Goal: Transaction & Acquisition: Purchase product/service

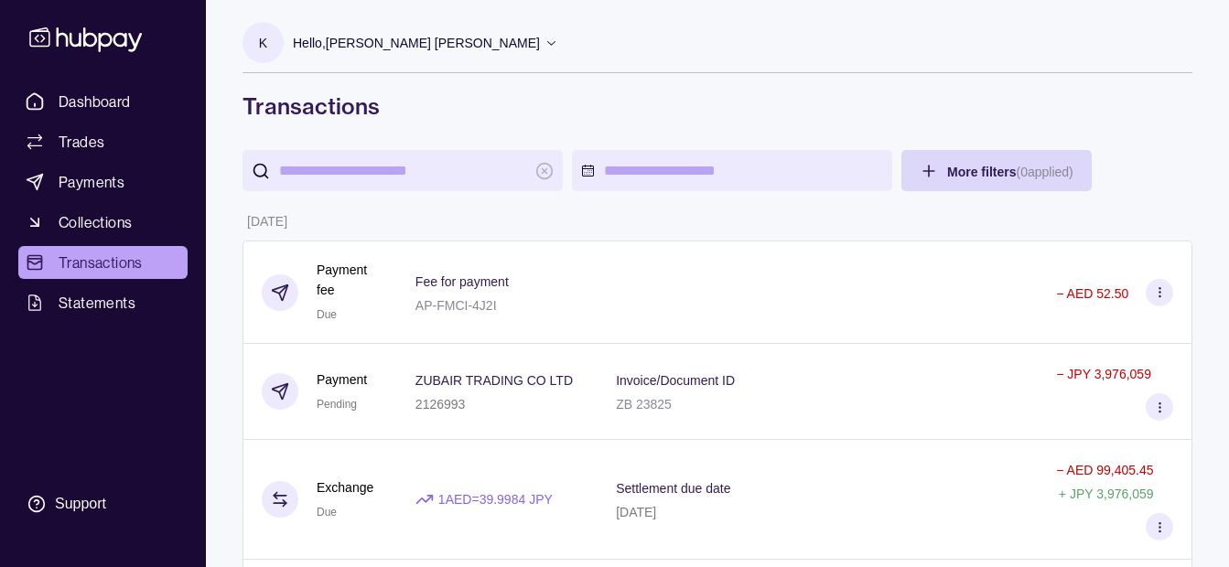
click at [364, 28] on div "Hello, [PERSON_NAME] [PERSON_NAME]" at bounding box center [425, 43] width 265 height 38
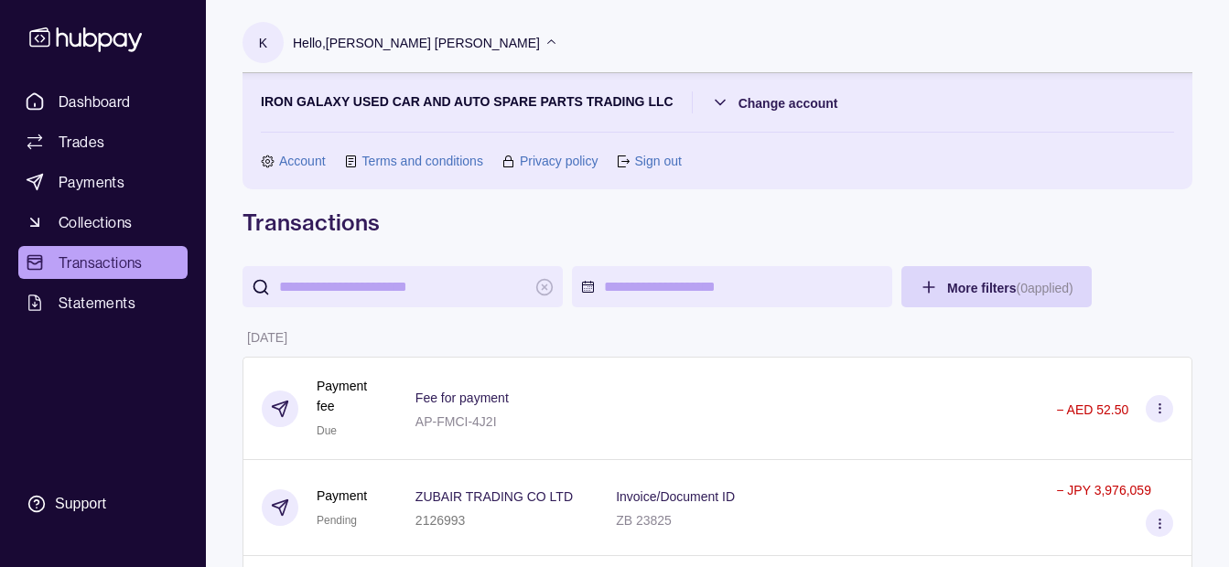
click at [364, 29] on div "Hello, [PERSON_NAME] [PERSON_NAME]" at bounding box center [425, 43] width 265 height 38
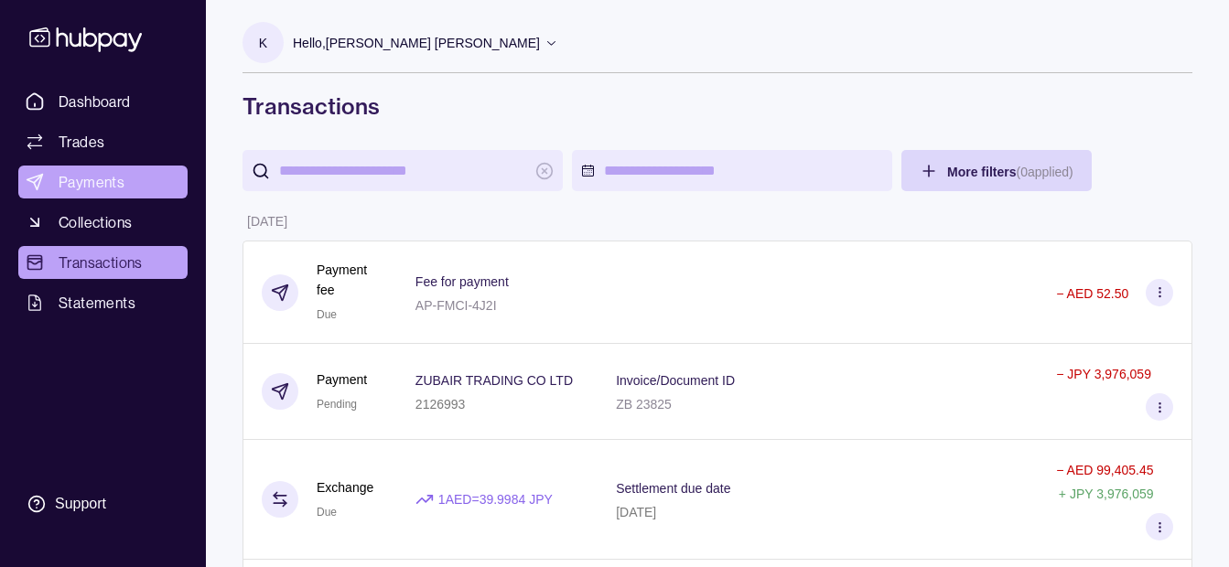
click at [141, 180] on link "Payments" at bounding box center [102, 182] width 169 height 33
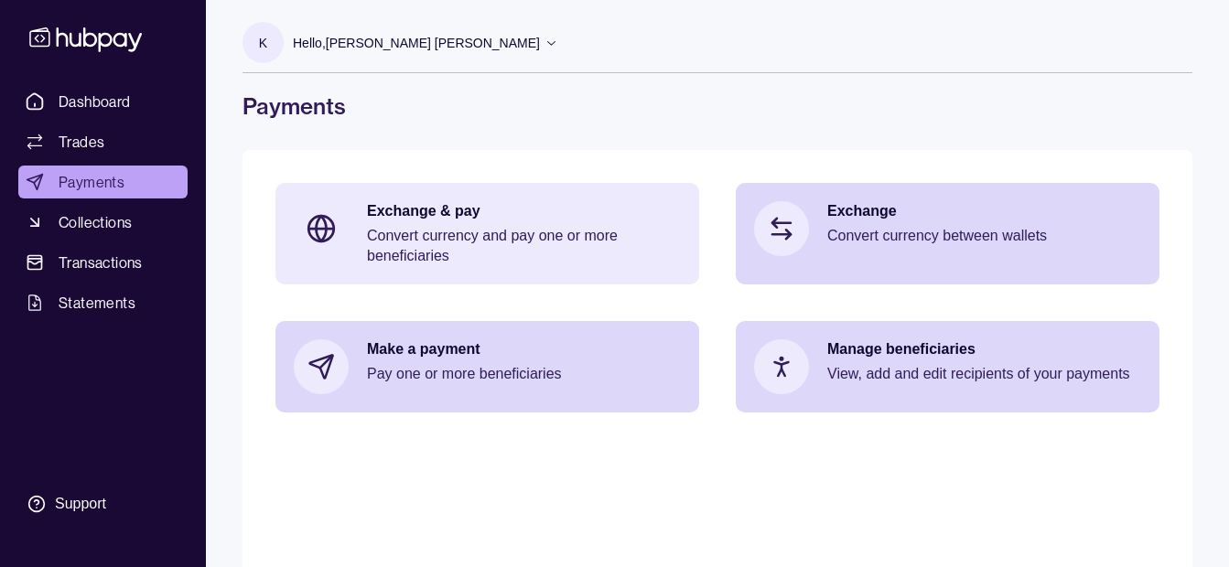
click at [465, 217] on p "Exchange & pay" at bounding box center [524, 211] width 314 height 20
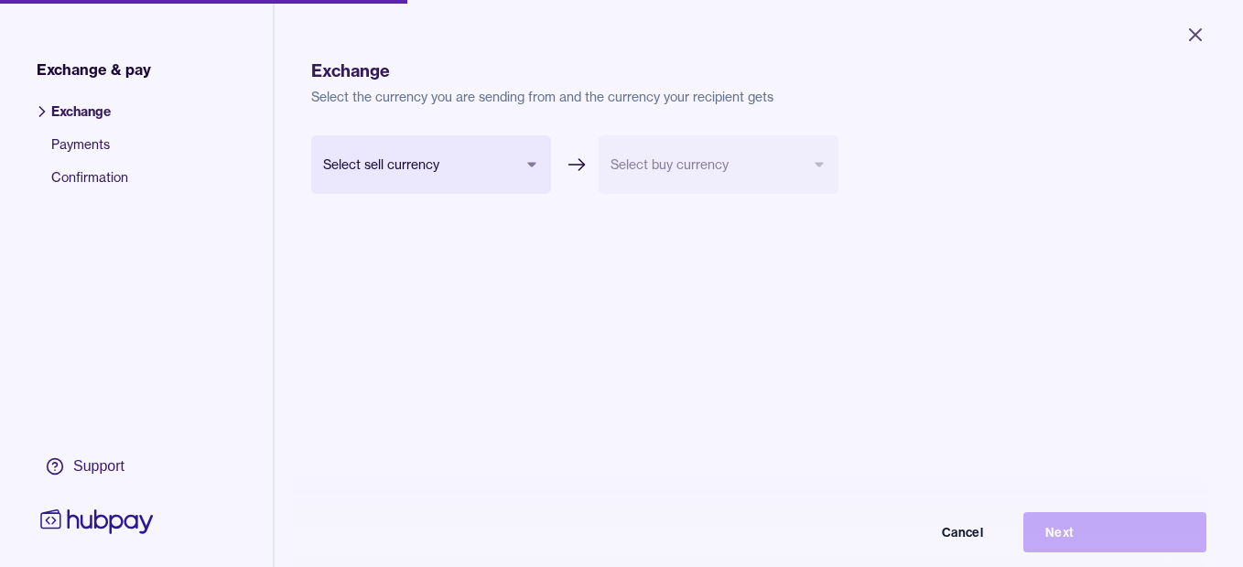
click at [474, 147] on body "Close Exchange & pay Exchange Payments Confirmation Support Exchange Select the…" at bounding box center [621, 283] width 1243 height 567
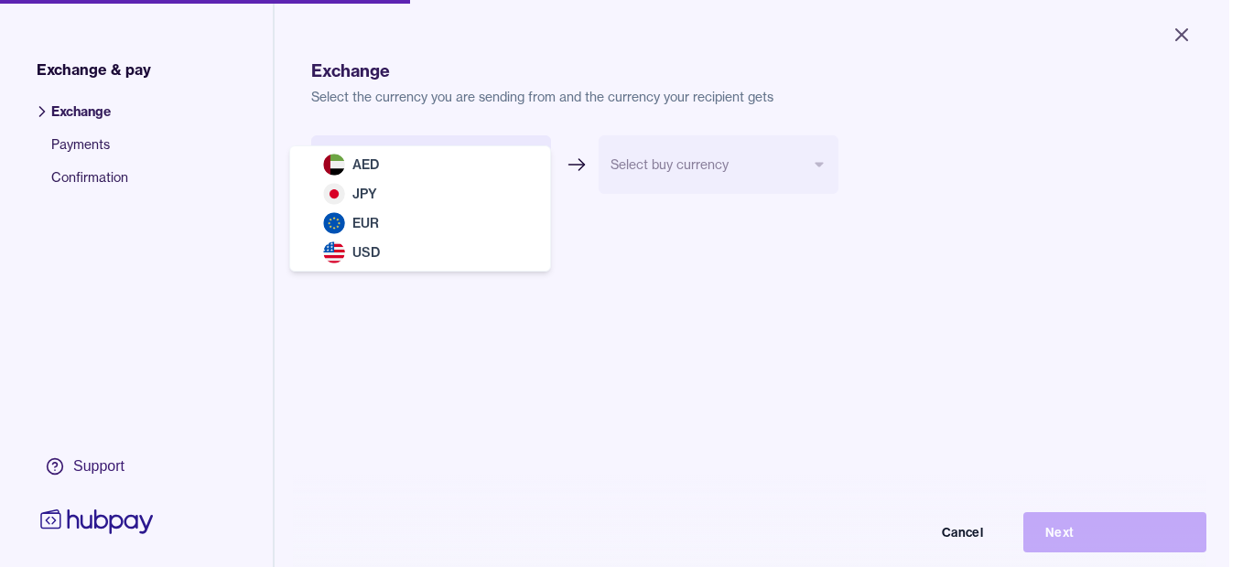
click at [474, 147] on div "AED JPY EUR USD" at bounding box center [420, 208] width 260 height 124
select select "***"
drag, startPoint x: 474, startPoint y: 147, endPoint x: 460, endPoint y: 158, distance: 17.6
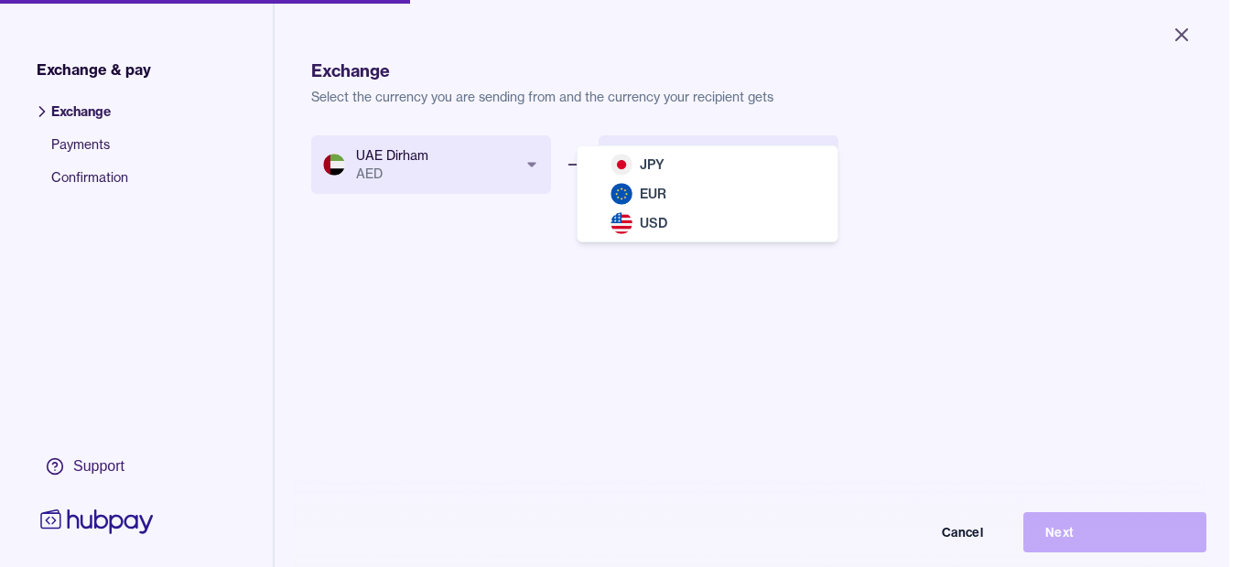
click at [684, 158] on body "Close Exchange & pay Exchange Payments Confirmation Support Exchange Select the…" at bounding box center [614, 283] width 1229 height 567
select select "***"
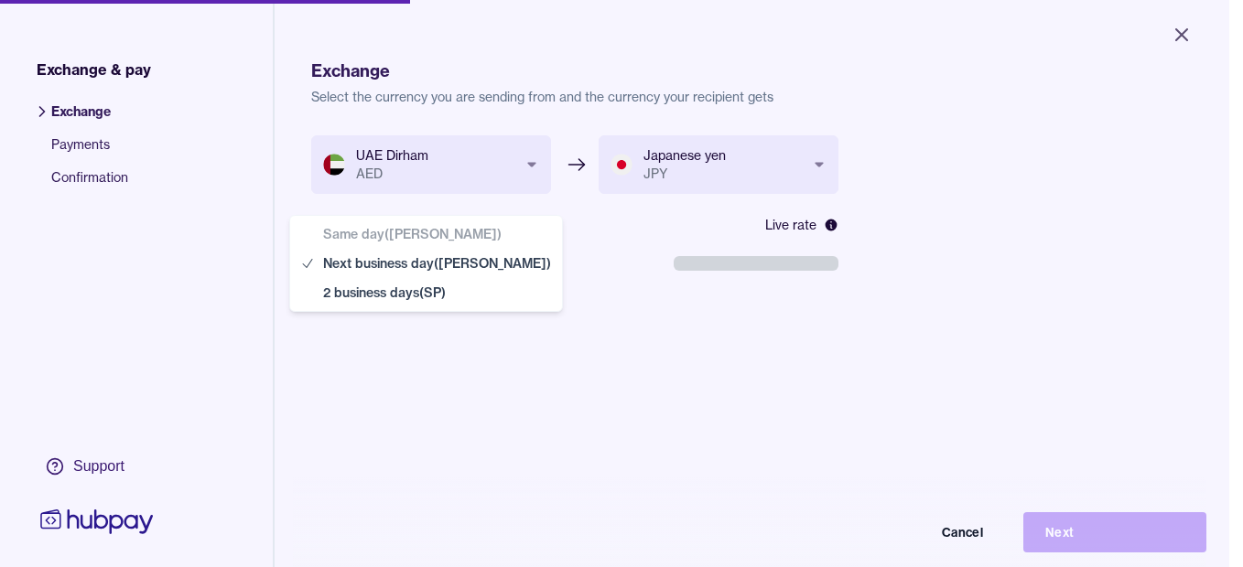
click at [460, 260] on body "**********" at bounding box center [614, 283] width 1229 height 567
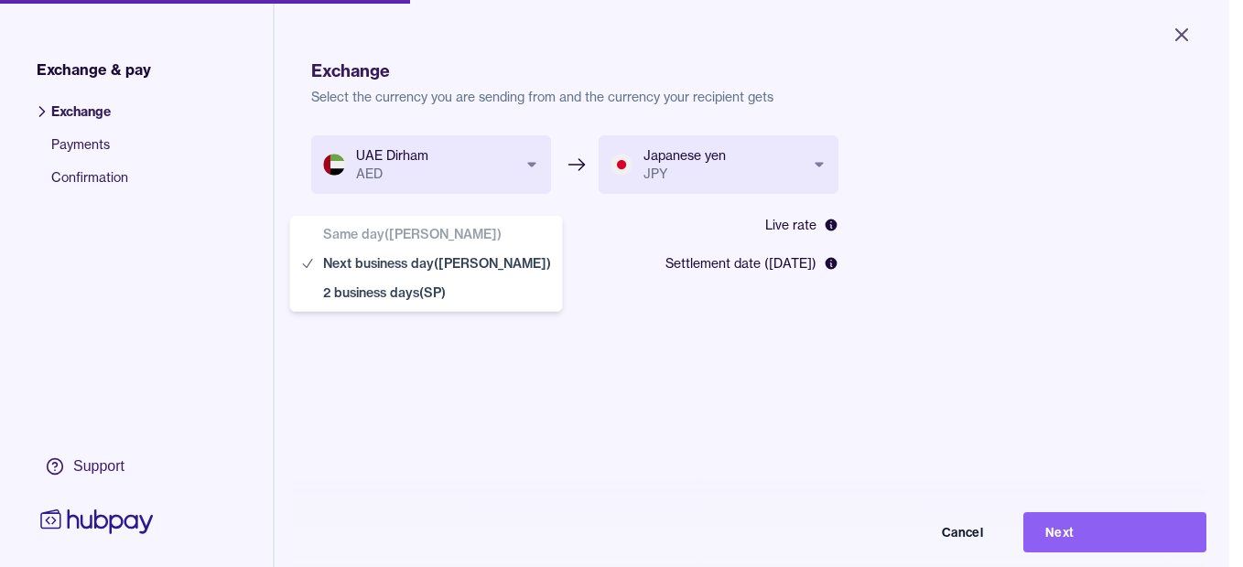
select select "**"
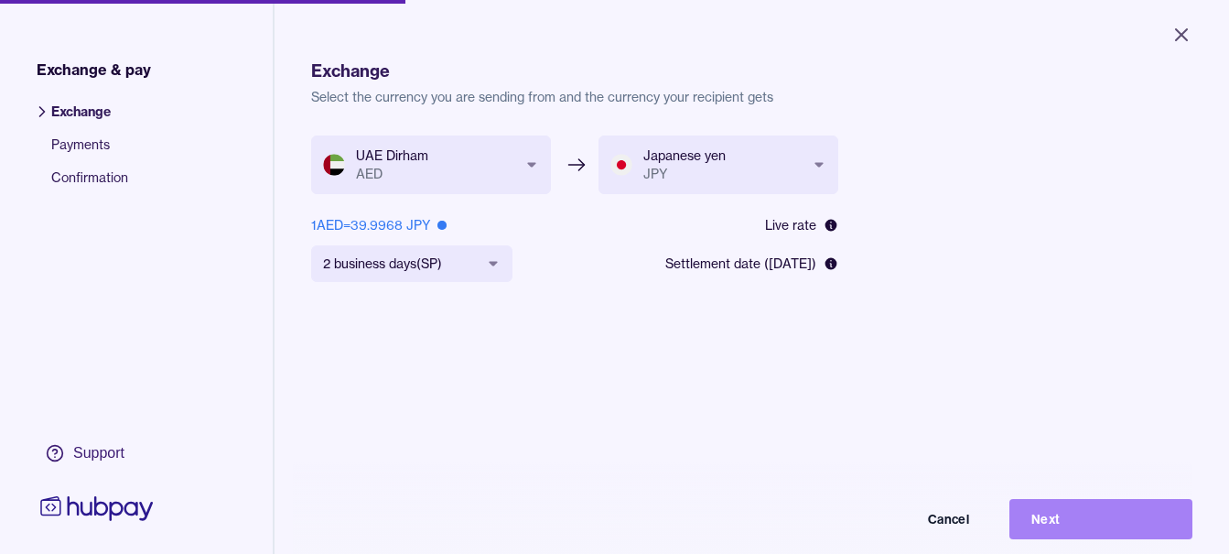
click at [1081, 525] on button "Next" at bounding box center [1100, 519] width 183 height 40
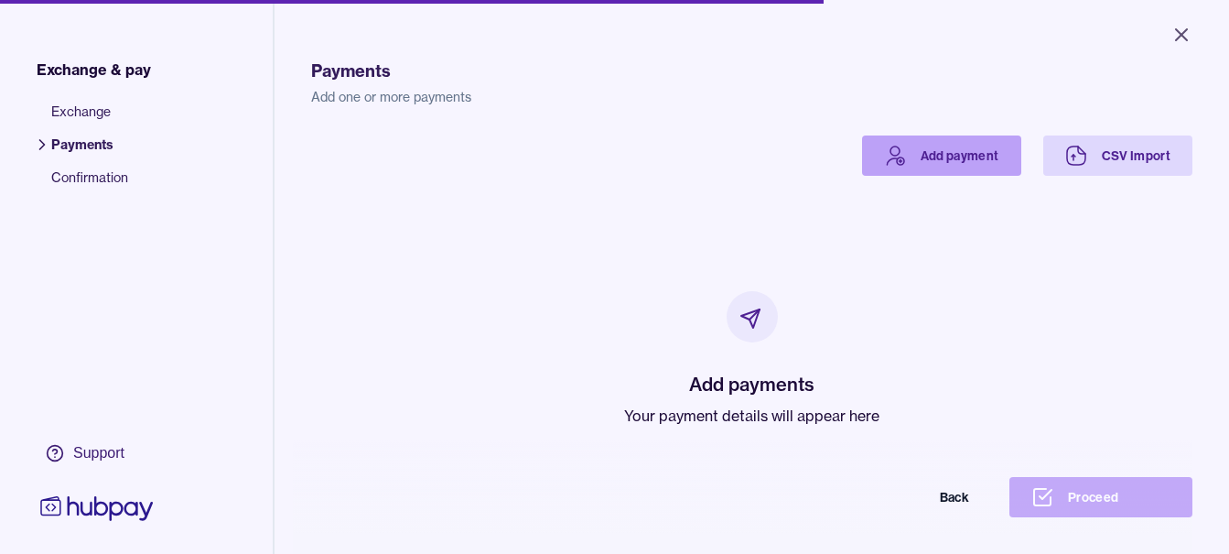
click at [900, 163] on link "Add payment" at bounding box center [941, 155] width 159 height 40
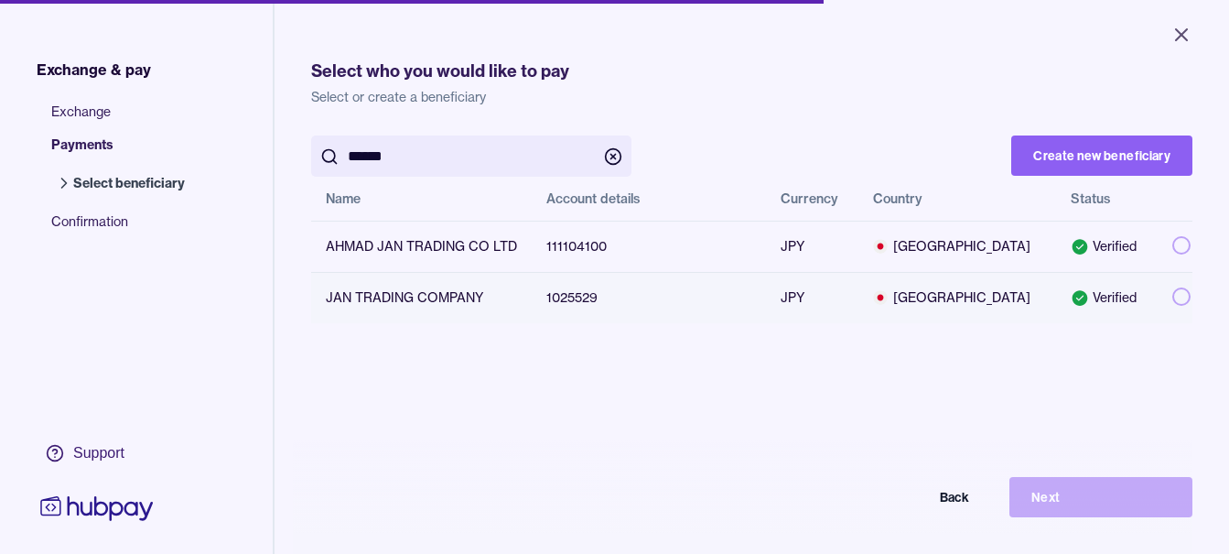
type input "******"
click at [1172, 296] on button "button" at bounding box center [1181, 296] width 18 height 18
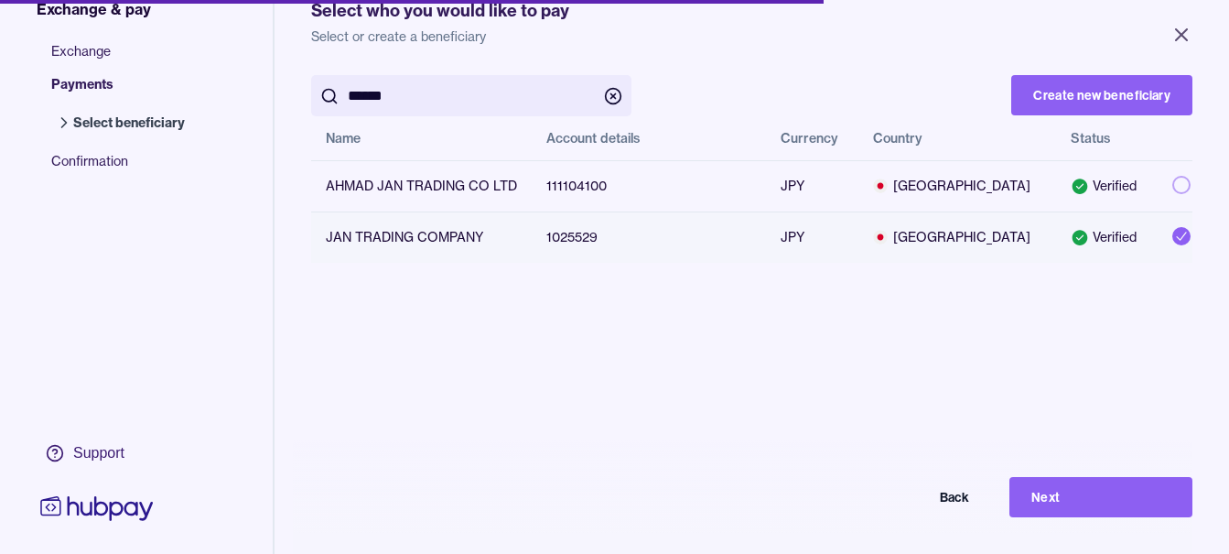
scroll to position [245, 0]
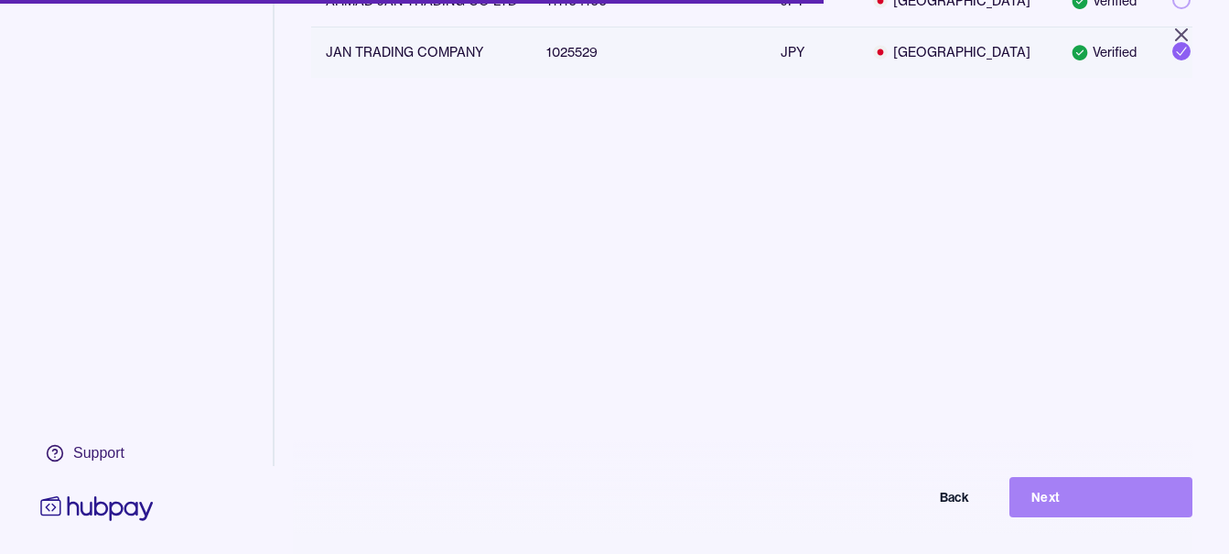
click at [1034, 517] on button "Next" at bounding box center [1100, 497] width 183 height 40
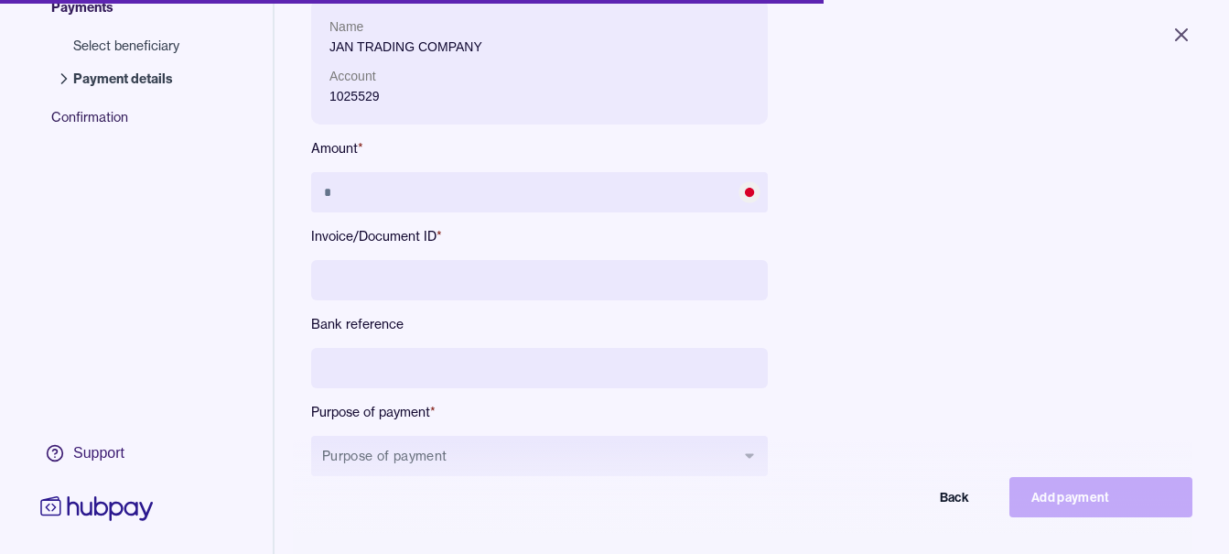
scroll to position [245, 0]
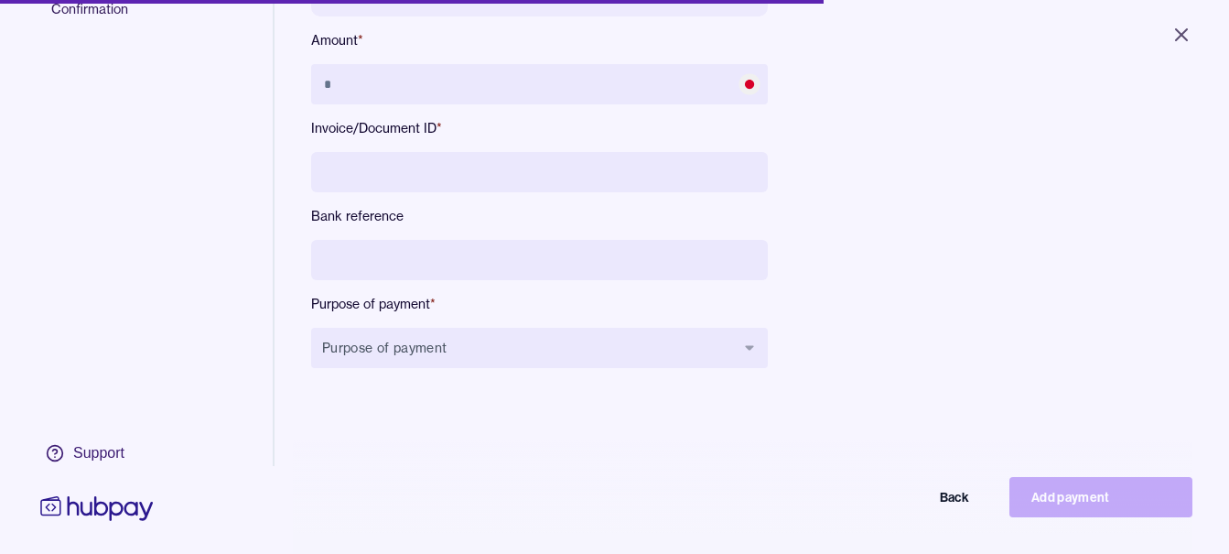
click at [530, 374] on div "Name JAN TRADING COMPANY Account 1025529 Amount * Invoice/Document ID * Bank re…" at bounding box center [539, 143] width 457 height 507
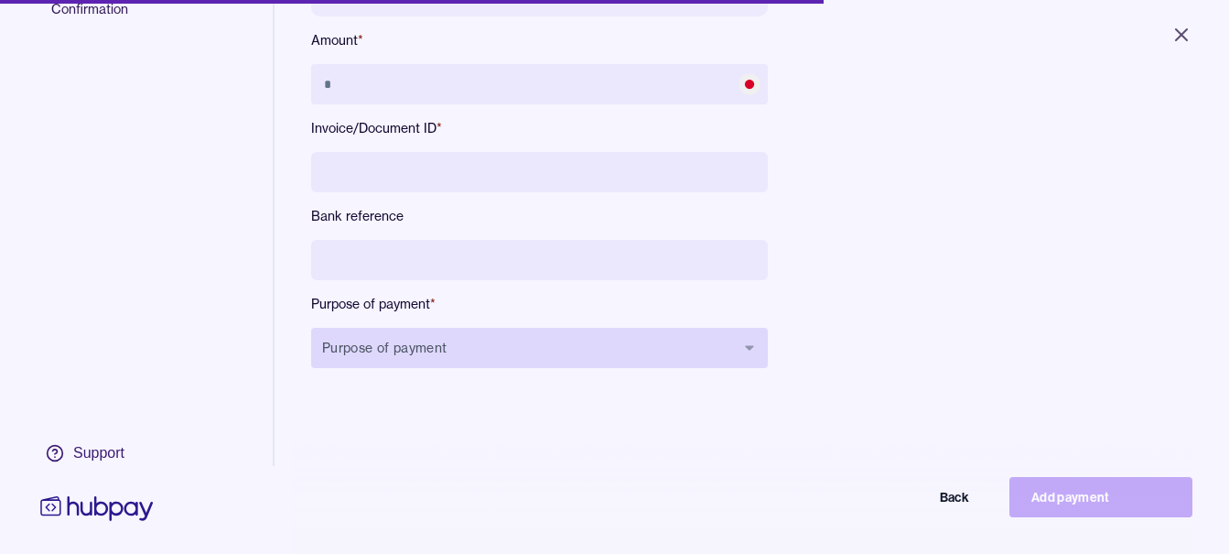
click at [552, 357] on button "Purpose of payment" at bounding box center [539, 348] width 457 height 40
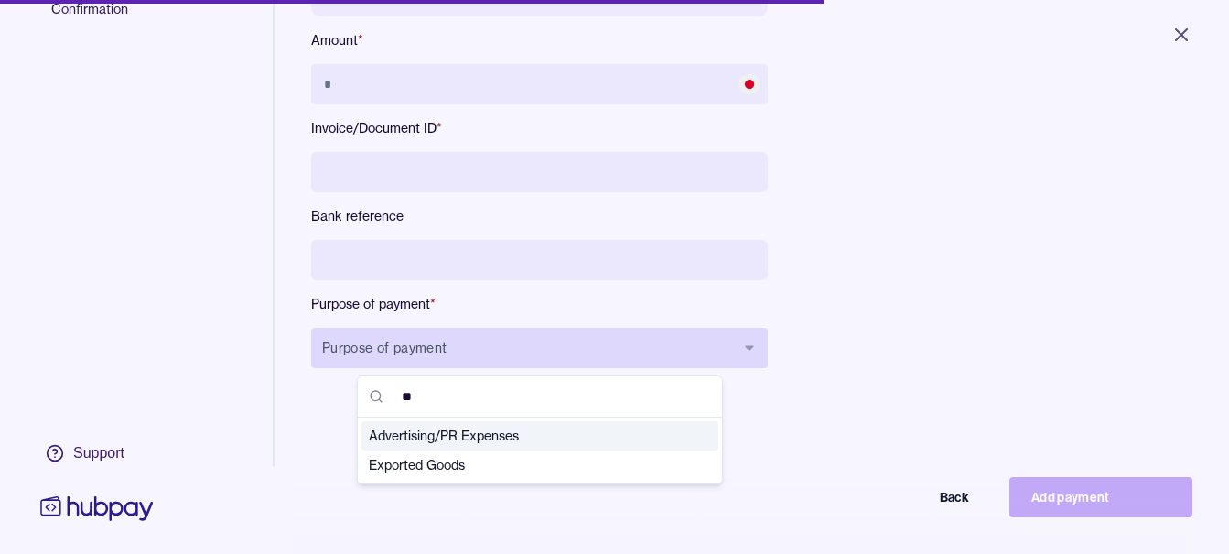
type input "***"
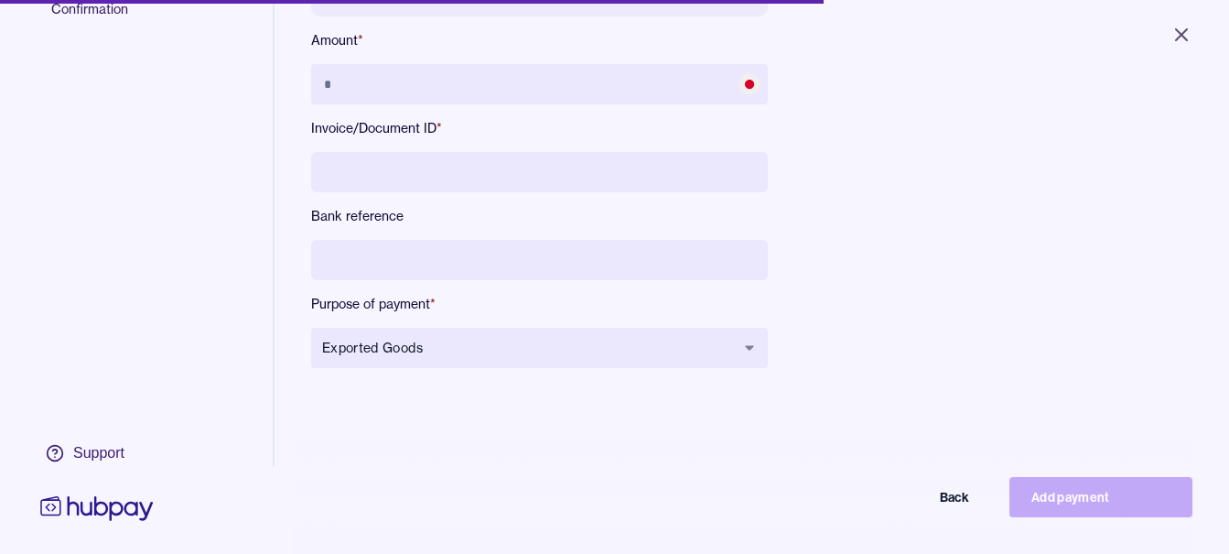
click at [565, 272] on input at bounding box center [539, 260] width 457 height 40
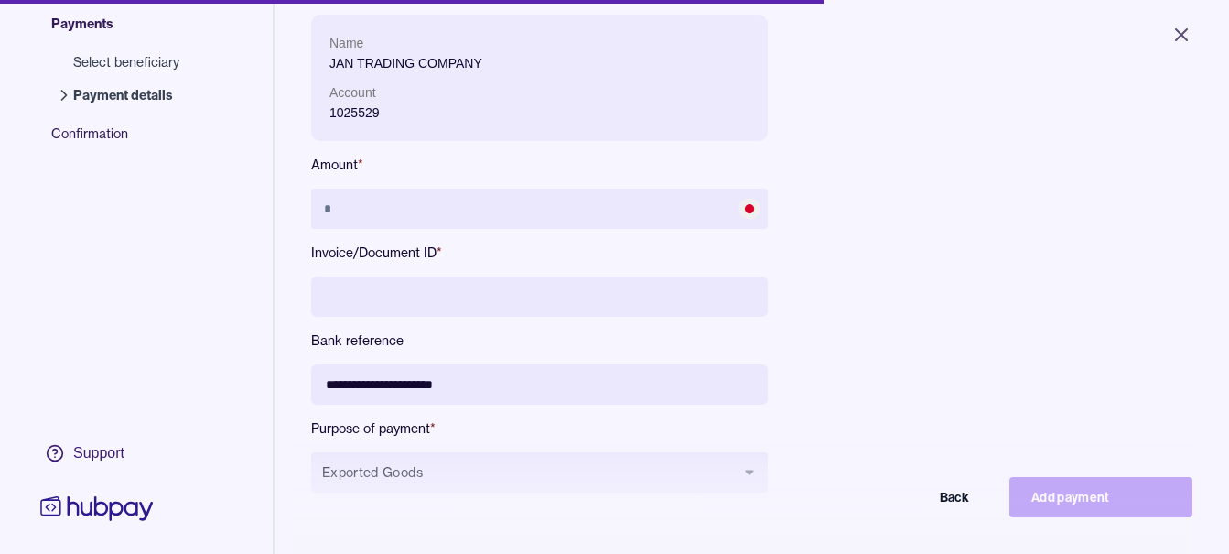
scroll to position [62, 0]
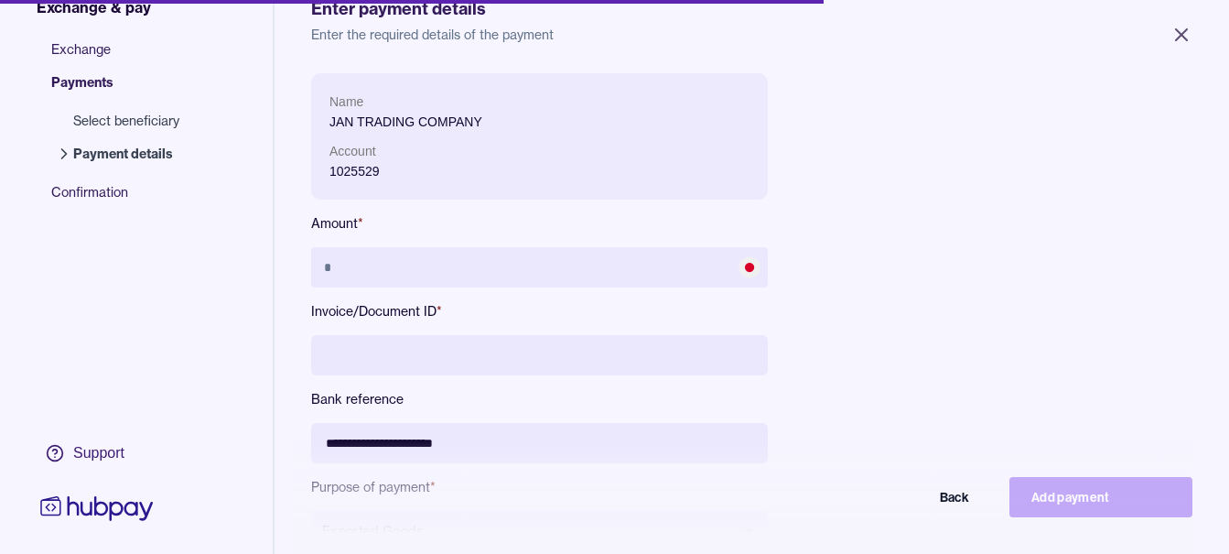
type input "**********"
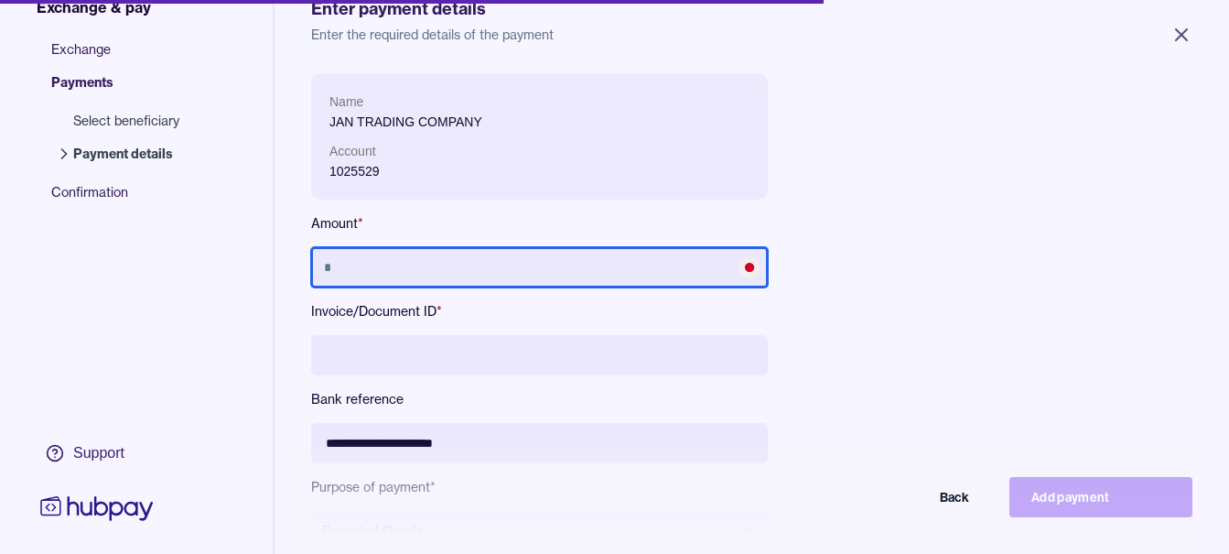
click at [574, 252] on input "text" at bounding box center [539, 267] width 457 height 40
click at [569, 260] on input "text" at bounding box center [539, 267] width 457 height 40
type input "**********"
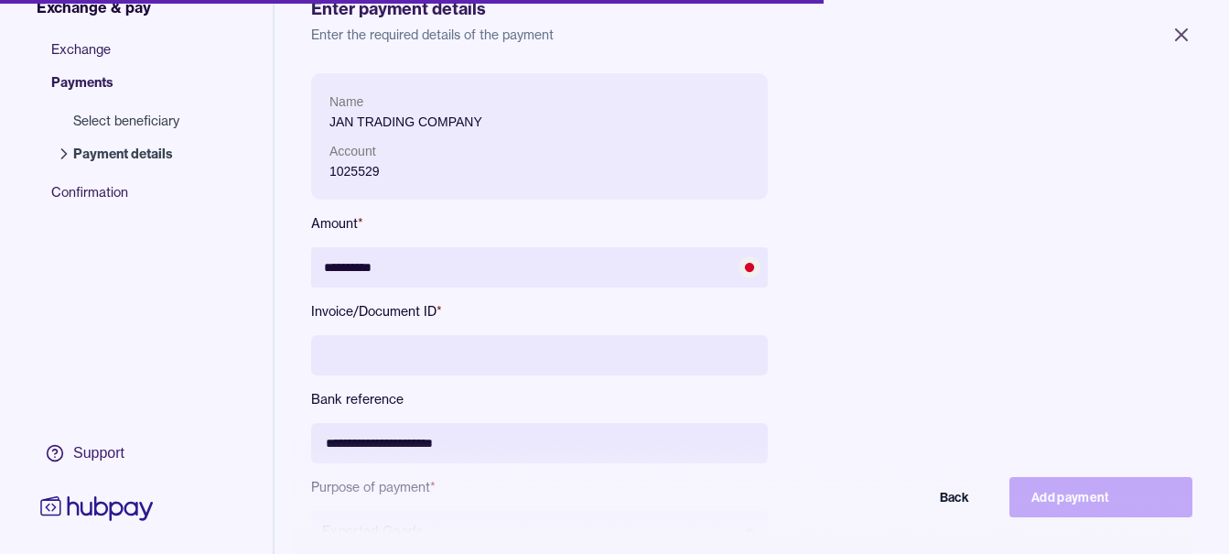
click at [526, 368] on input at bounding box center [539, 355] width 457 height 40
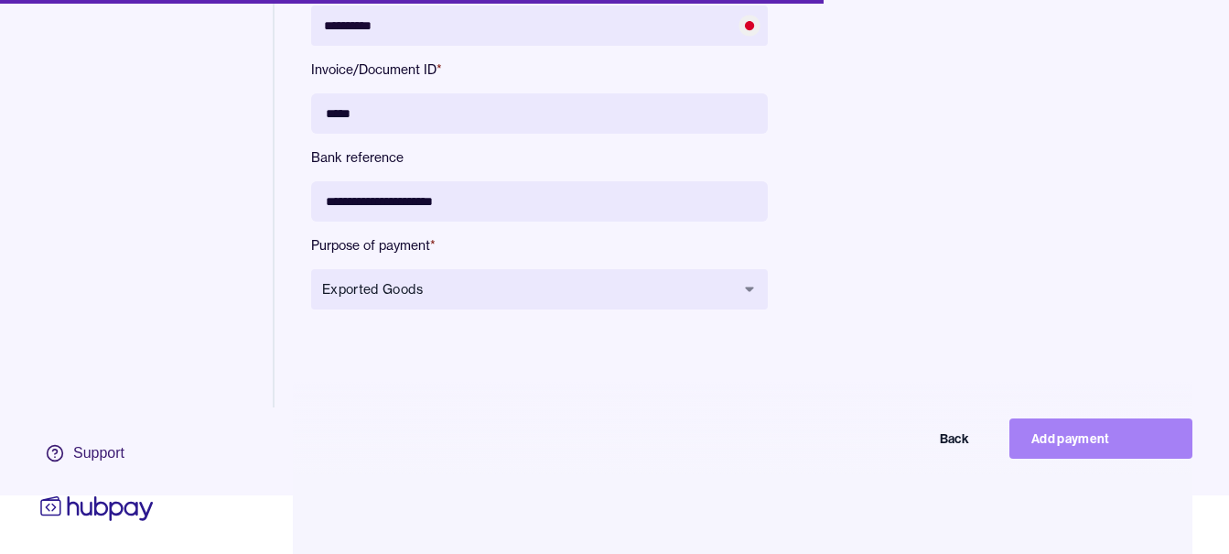
scroll to position [87, 0]
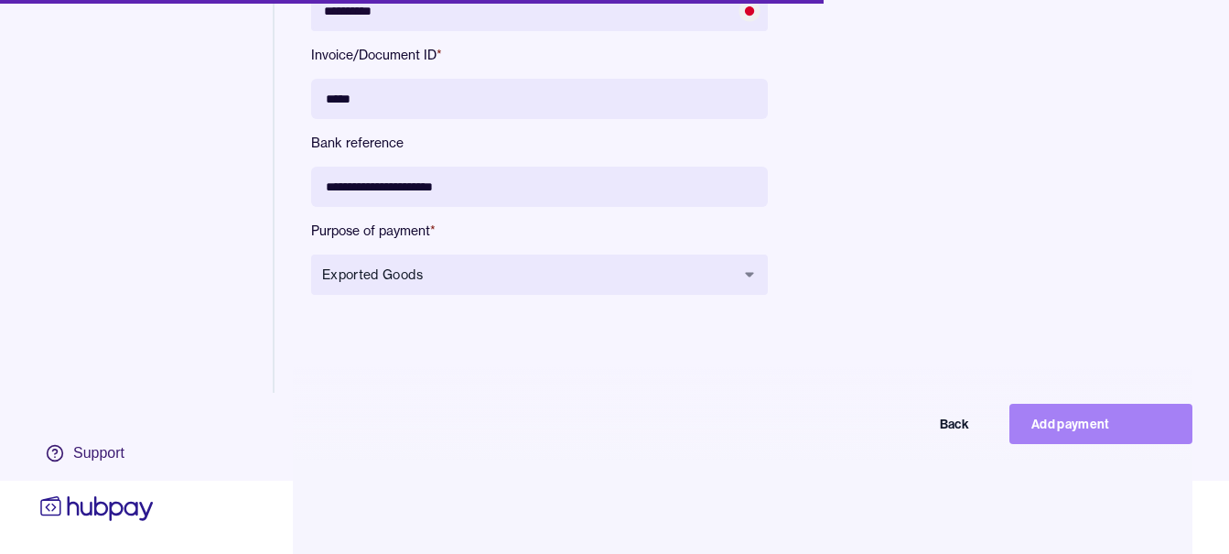
type input "*****"
click at [1083, 430] on button "Add payment" at bounding box center [1100, 424] width 183 height 40
type input "********"
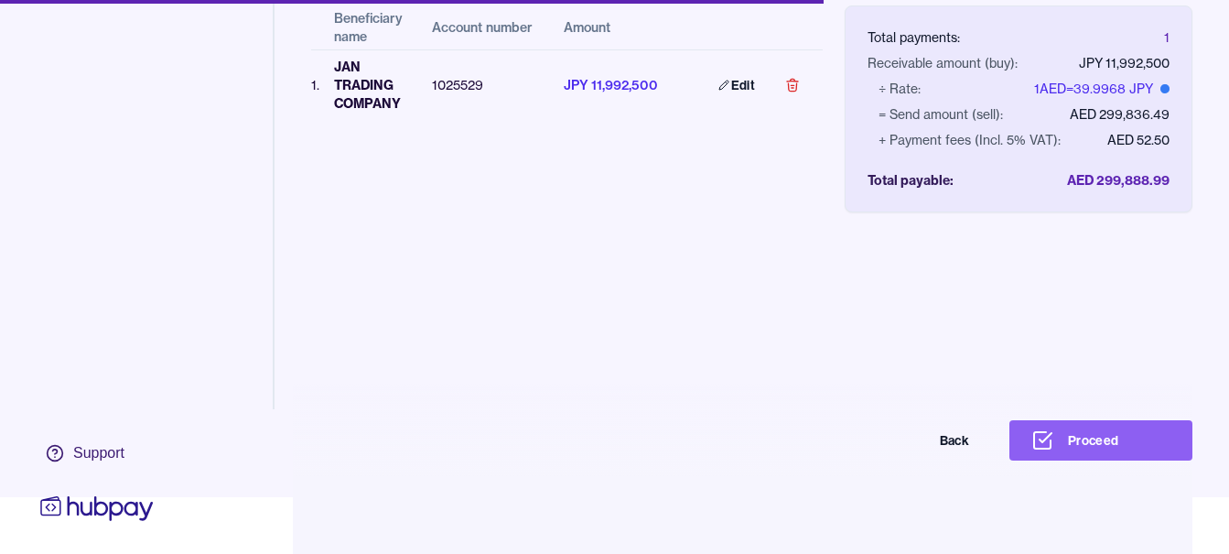
scroll to position [87, 0]
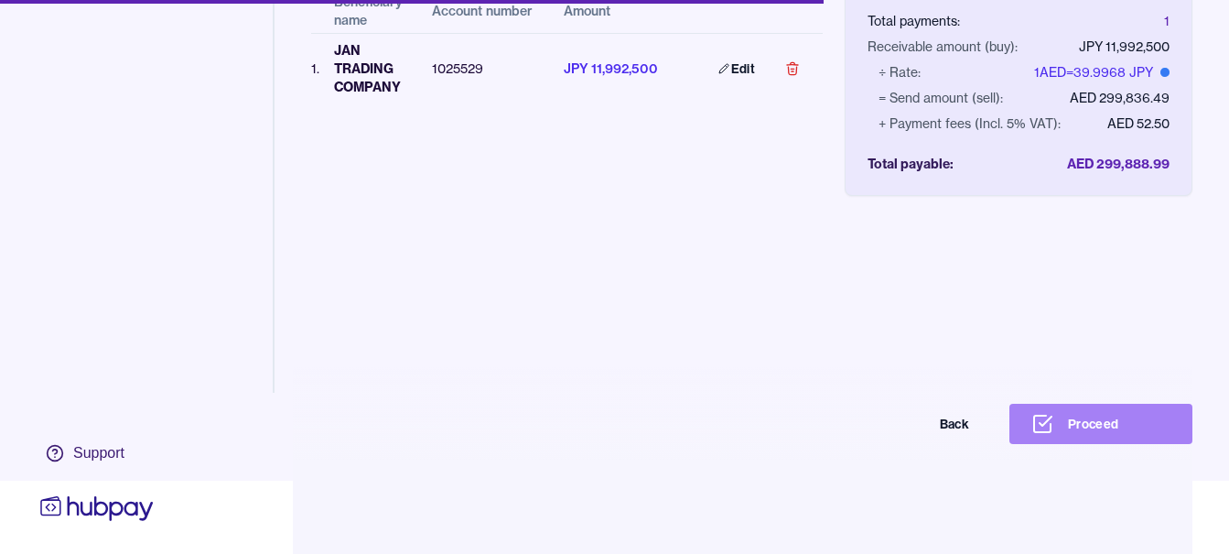
click at [1100, 424] on button "Proceed" at bounding box center [1100, 424] width 183 height 40
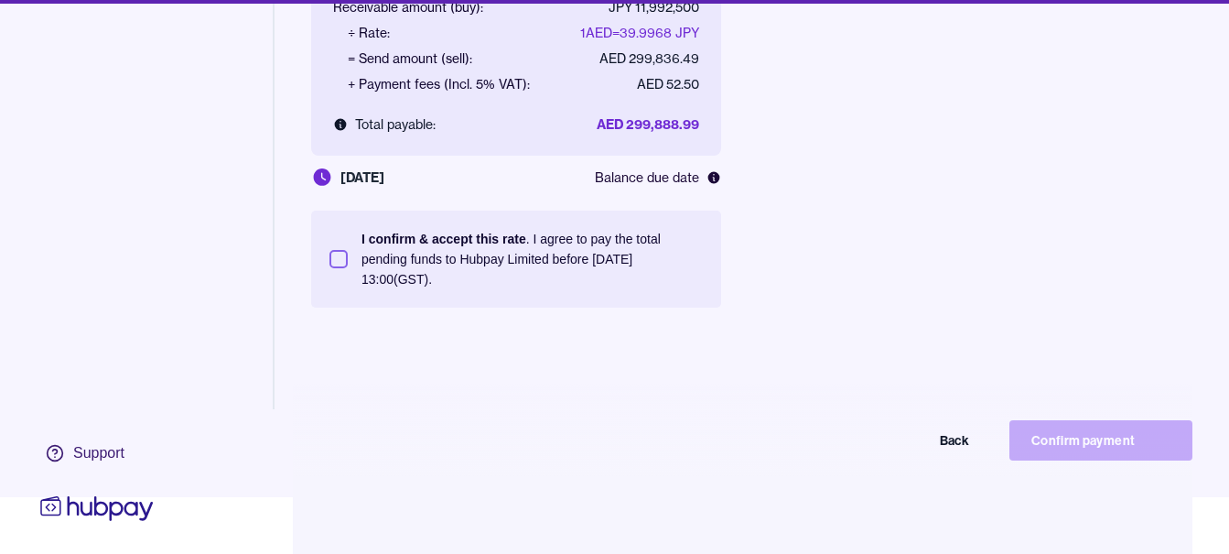
scroll to position [87, 0]
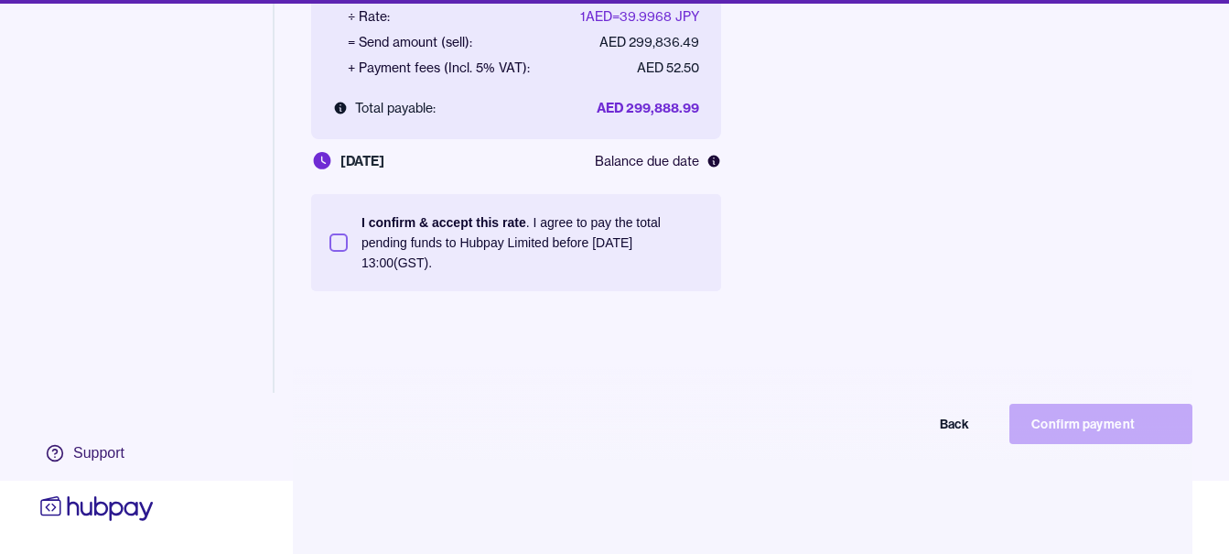
click at [571, 241] on p "I confirm & accept this rate . I agree to pay the total pending funds to Hubpay…" at bounding box center [531, 242] width 341 height 60
click at [348, 241] on button "I confirm & accept this rate . I agree to pay the total pending funds to Hubpay…" at bounding box center [338, 242] width 18 height 18
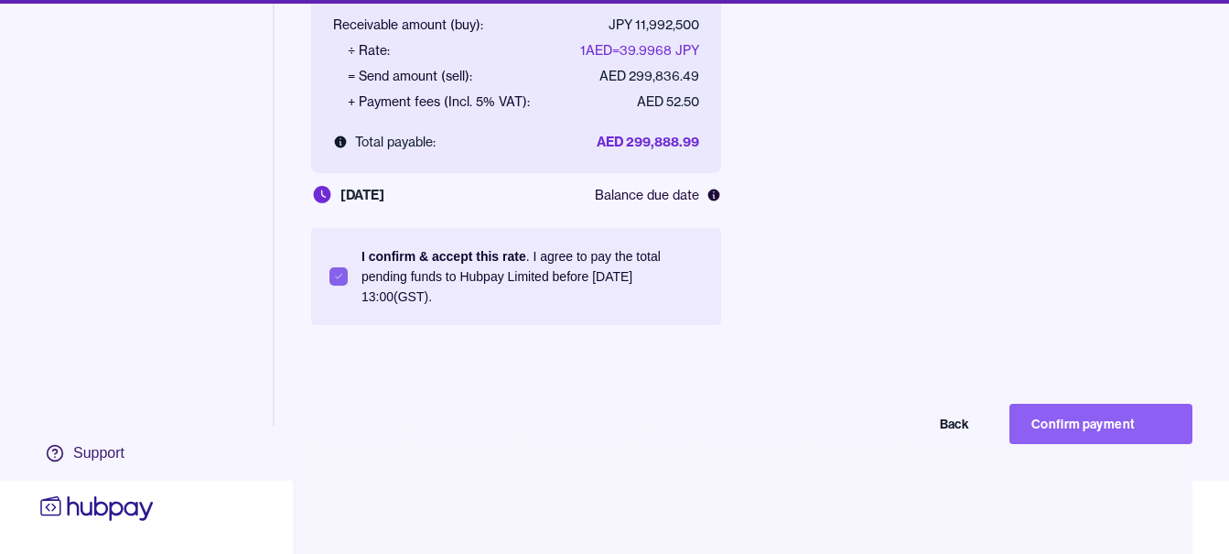
scroll to position [245, 0]
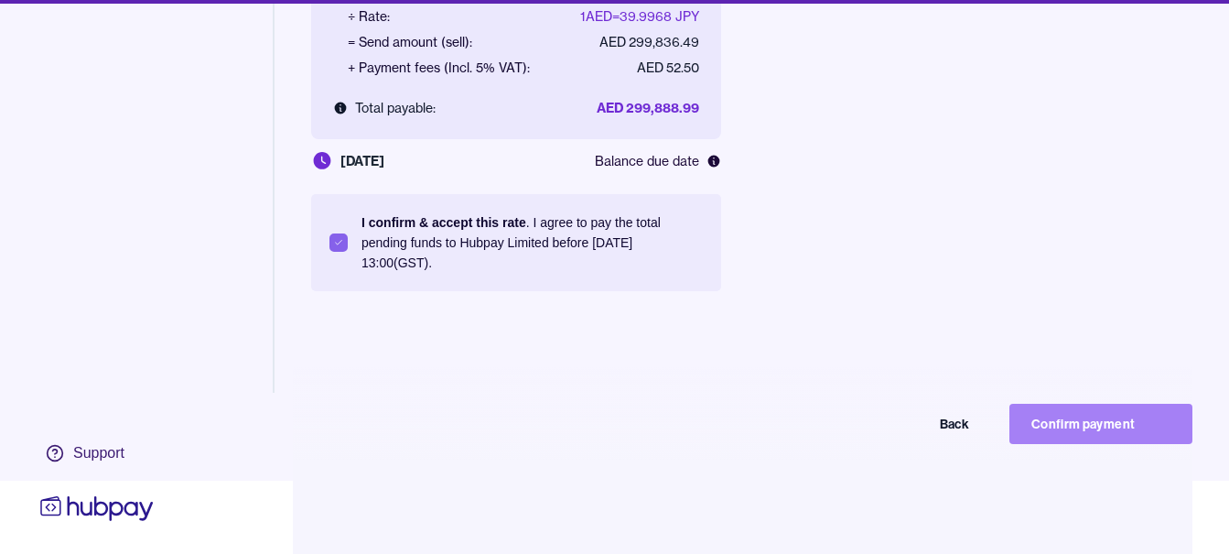
click at [1115, 416] on button "Confirm payment" at bounding box center [1100, 424] width 183 height 40
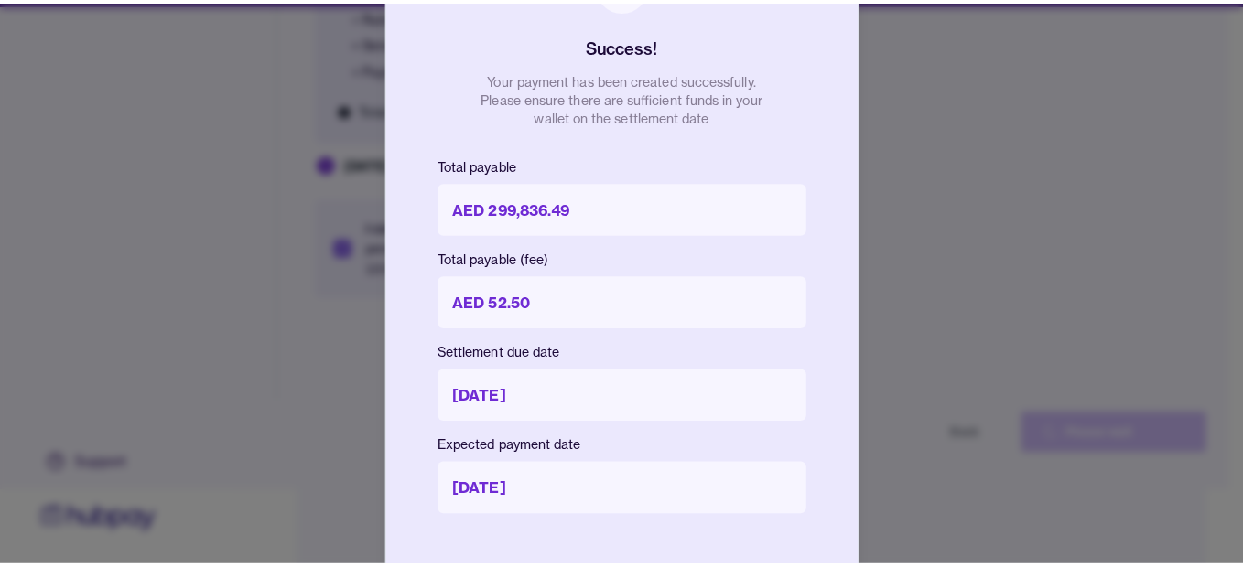
scroll to position [73, 0]
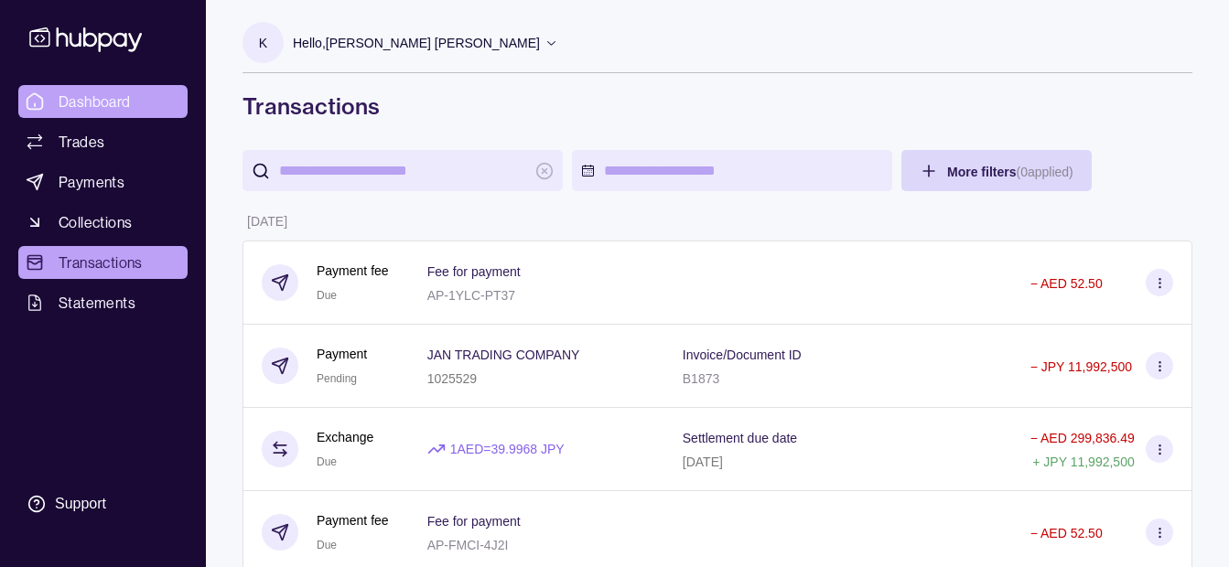
click at [65, 94] on span "Dashboard" at bounding box center [95, 102] width 72 height 22
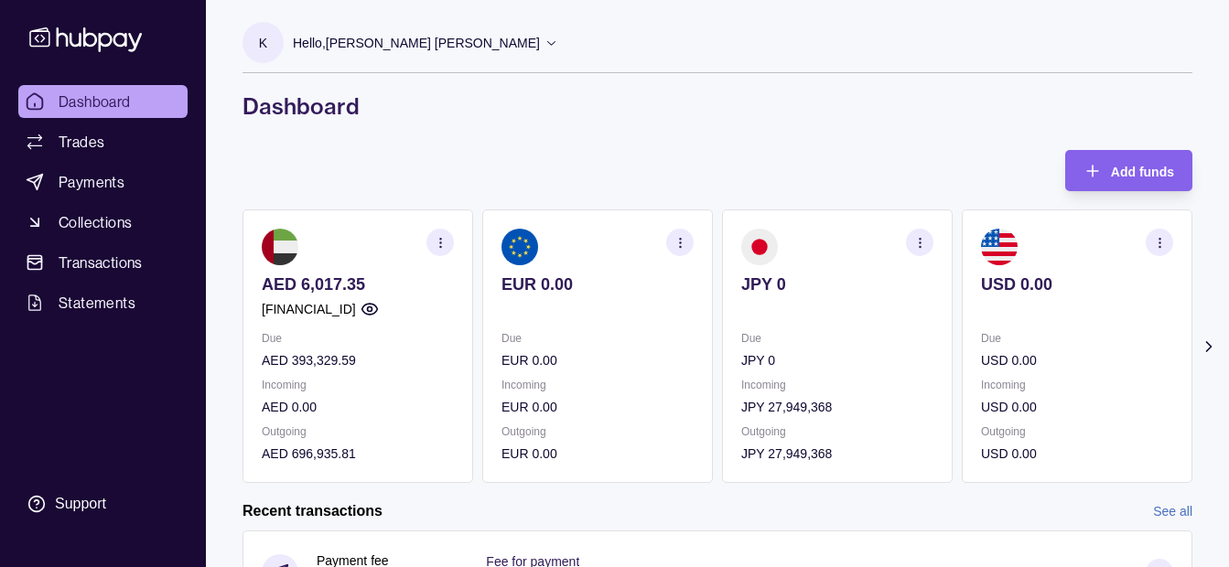
click at [443, 31] on div "Hello, [PERSON_NAME] [PERSON_NAME]" at bounding box center [425, 43] width 265 height 38
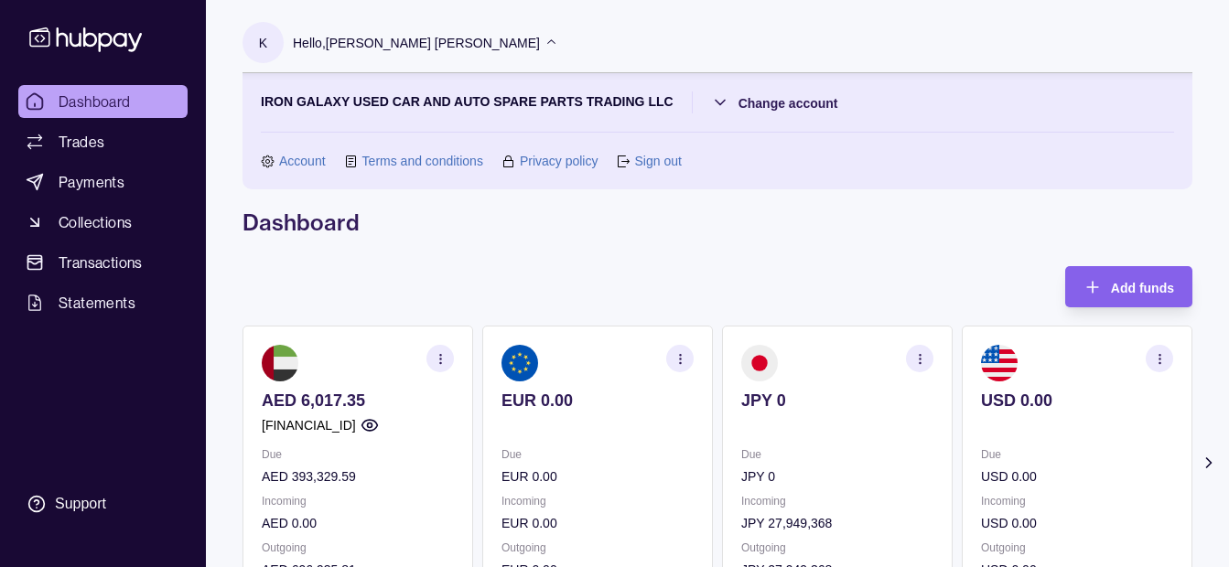
click at [443, 31] on div "Hello, [PERSON_NAME] [PERSON_NAME]" at bounding box center [425, 43] width 265 height 38
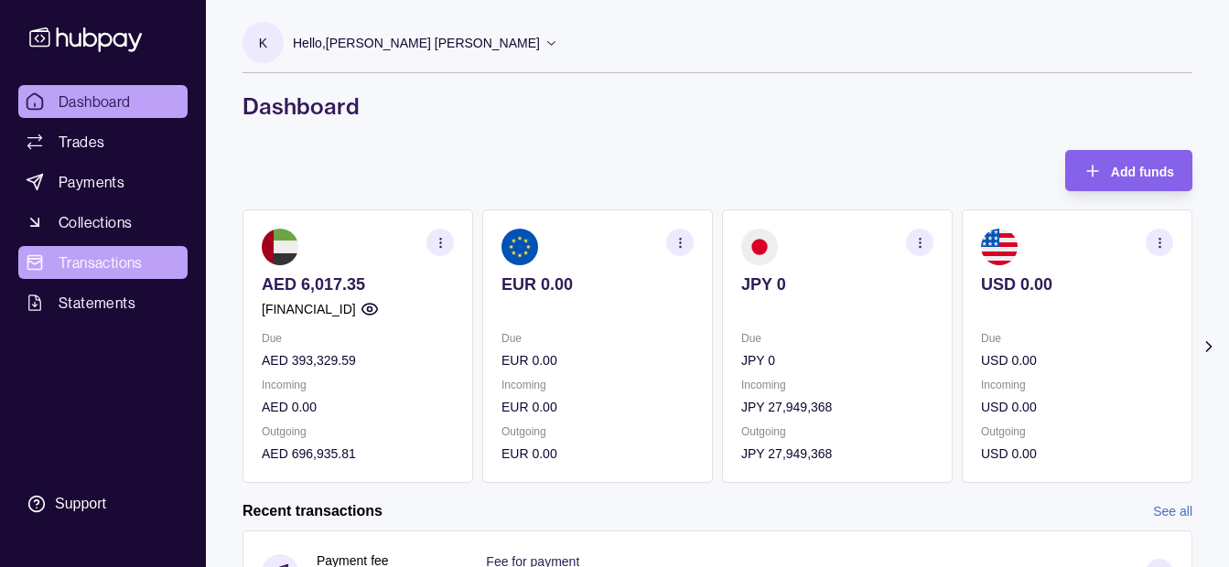
click at [93, 254] on span "Transactions" at bounding box center [101, 263] width 84 height 22
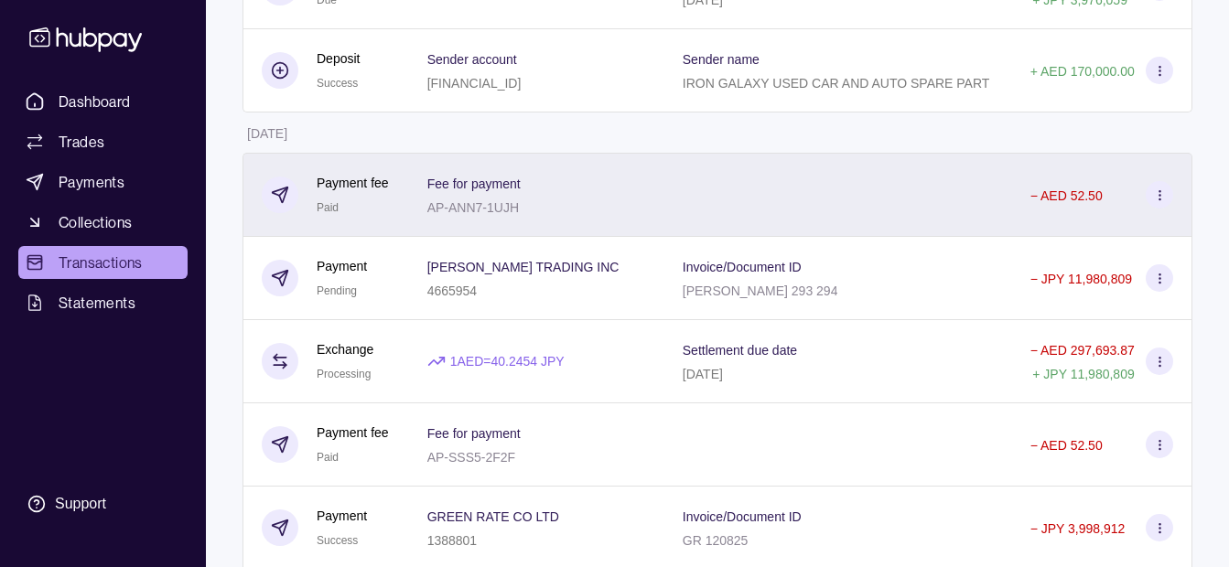
scroll to position [732, 0]
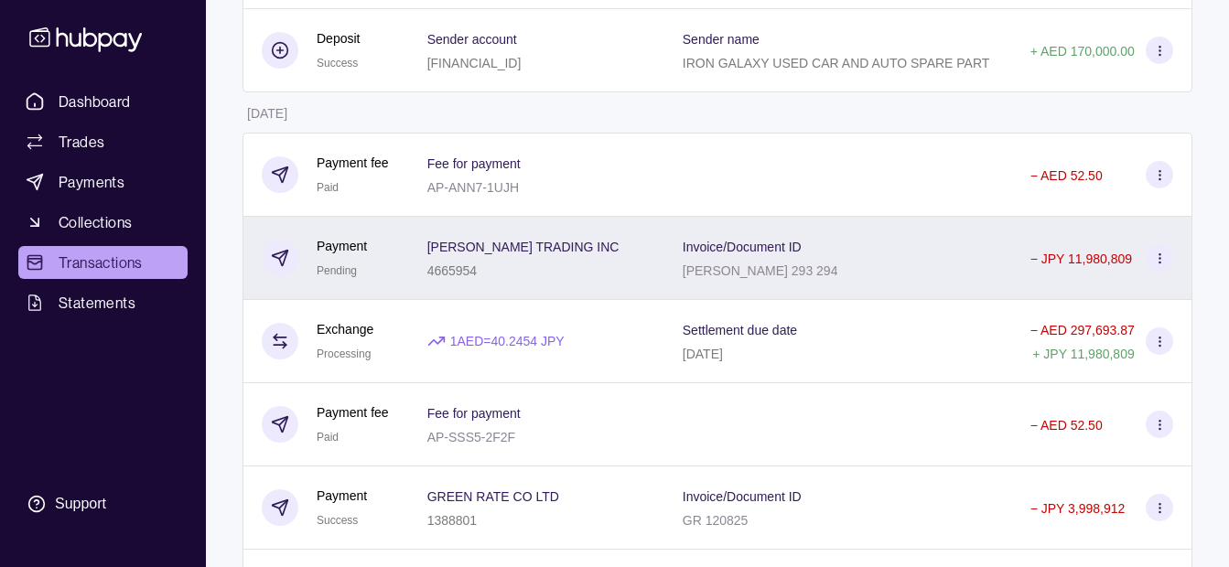
click at [847, 252] on div "Invoice/Document ID SHAHJEE 293 294" at bounding box center [838, 258] width 311 height 46
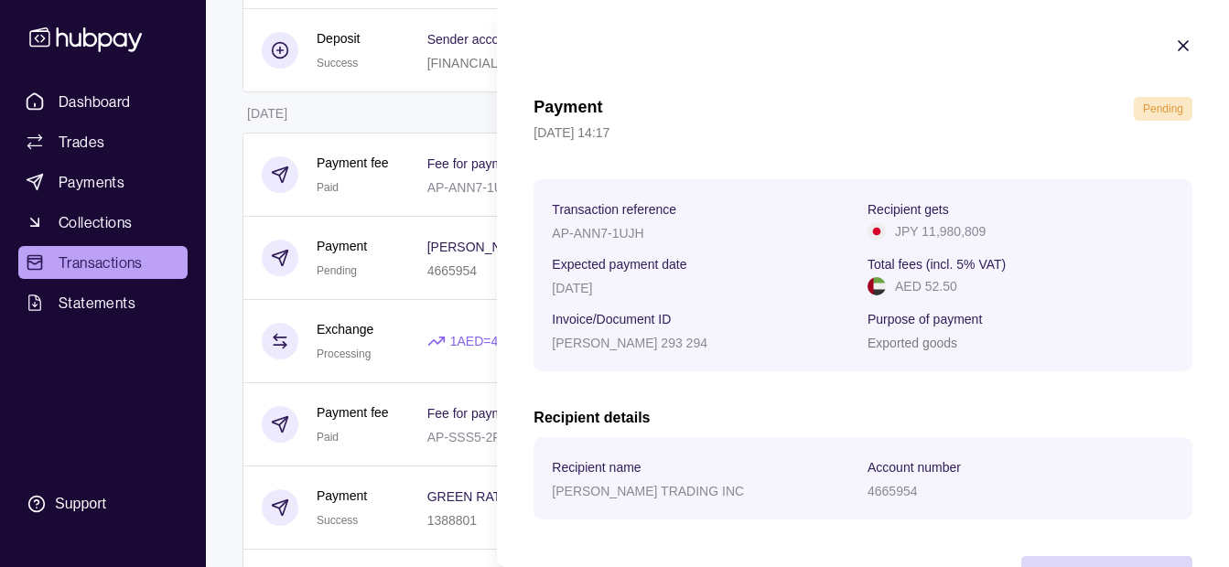
scroll to position [67, 0]
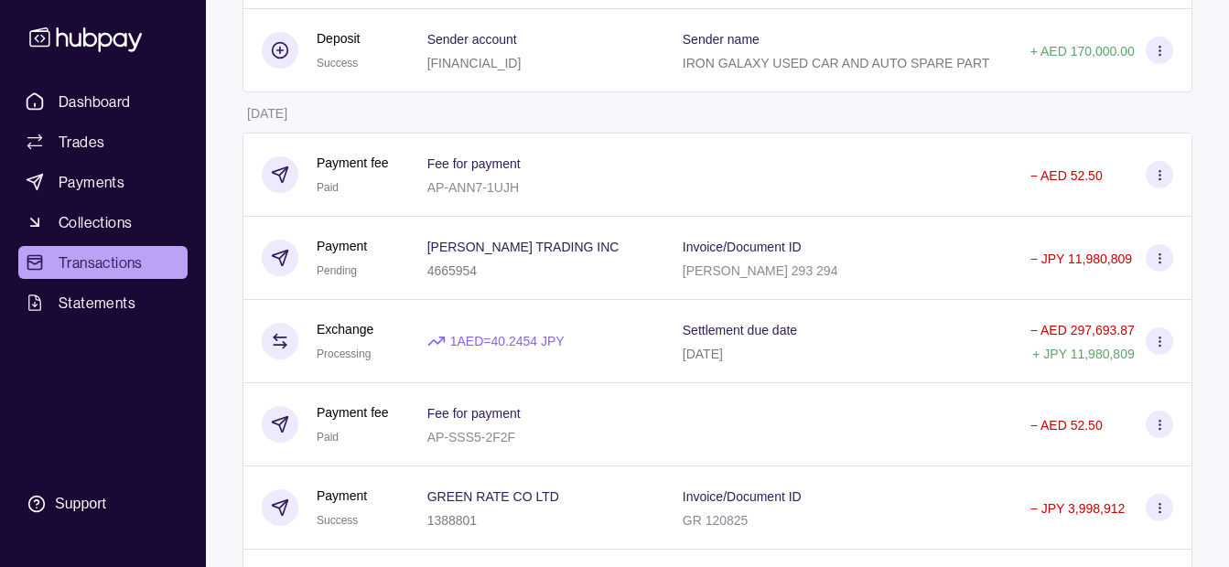
click at [415, 296] on html "Dashboard Trades Payments Collections Transactions Statements Support K Hello, …" at bounding box center [614, 281] width 1229 height 2026
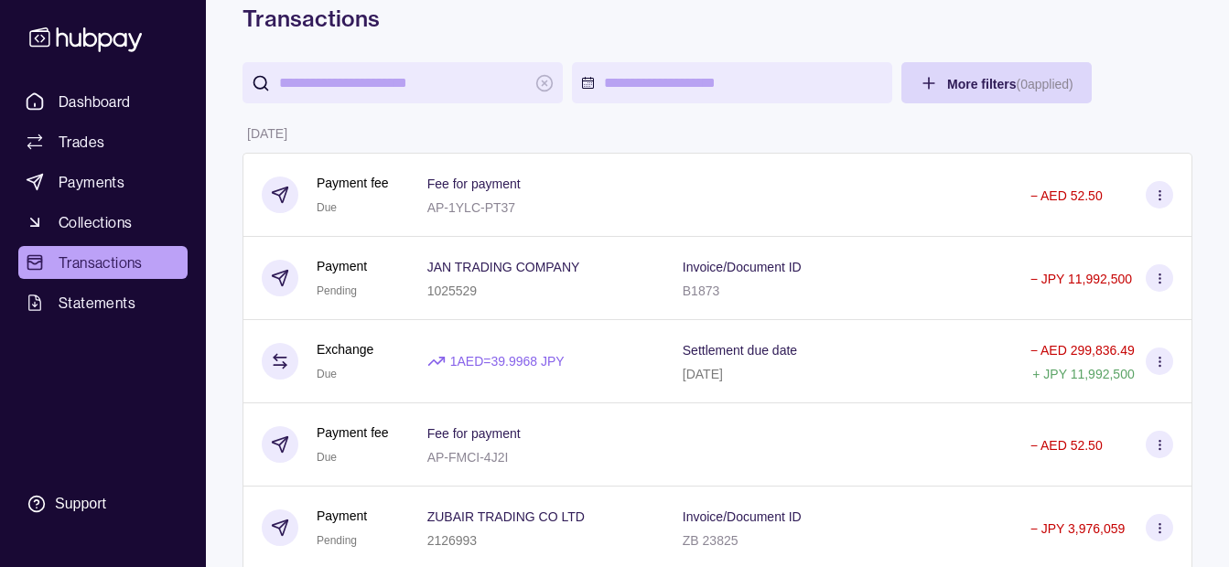
scroll to position [0, 0]
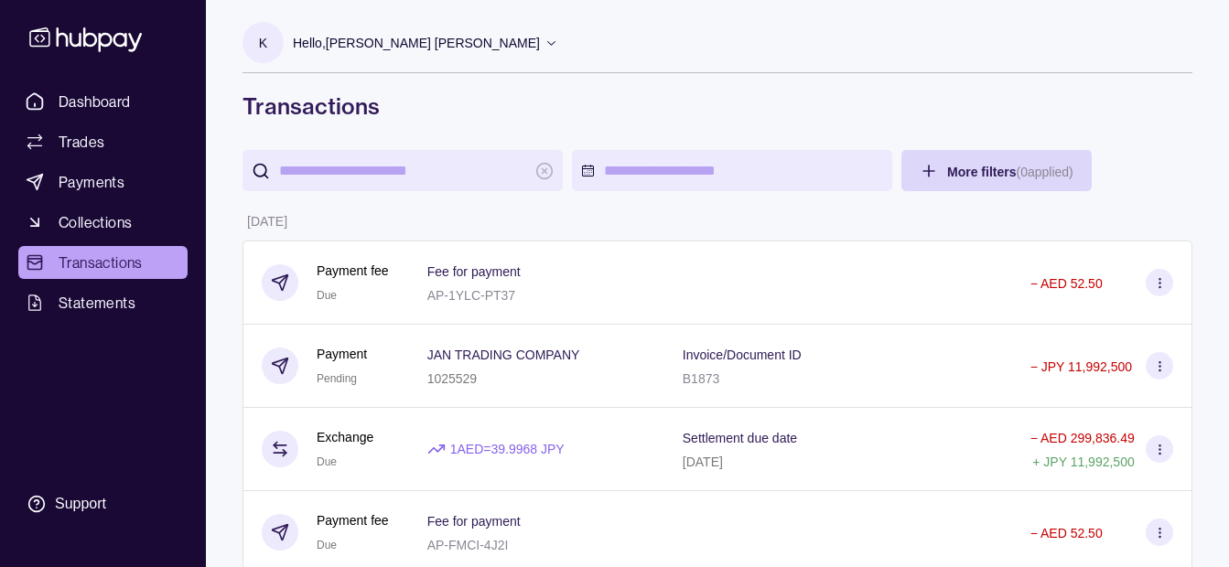
click at [367, 48] on p "Hello, [PERSON_NAME] [PERSON_NAME]" at bounding box center [416, 43] width 247 height 20
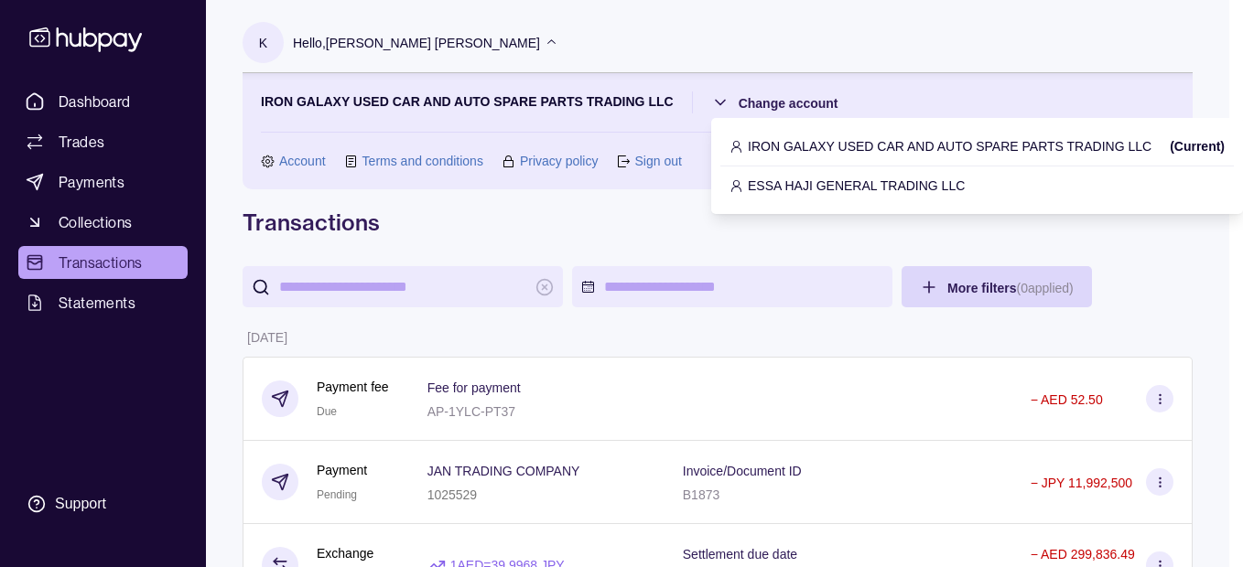
click at [770, 189] on p "ESSA HAJI GENERAL TRADING LLC" at bounding box center [856, 186] width 217 height 20
